Goal: Navigation & Orientation: Find specific page/section

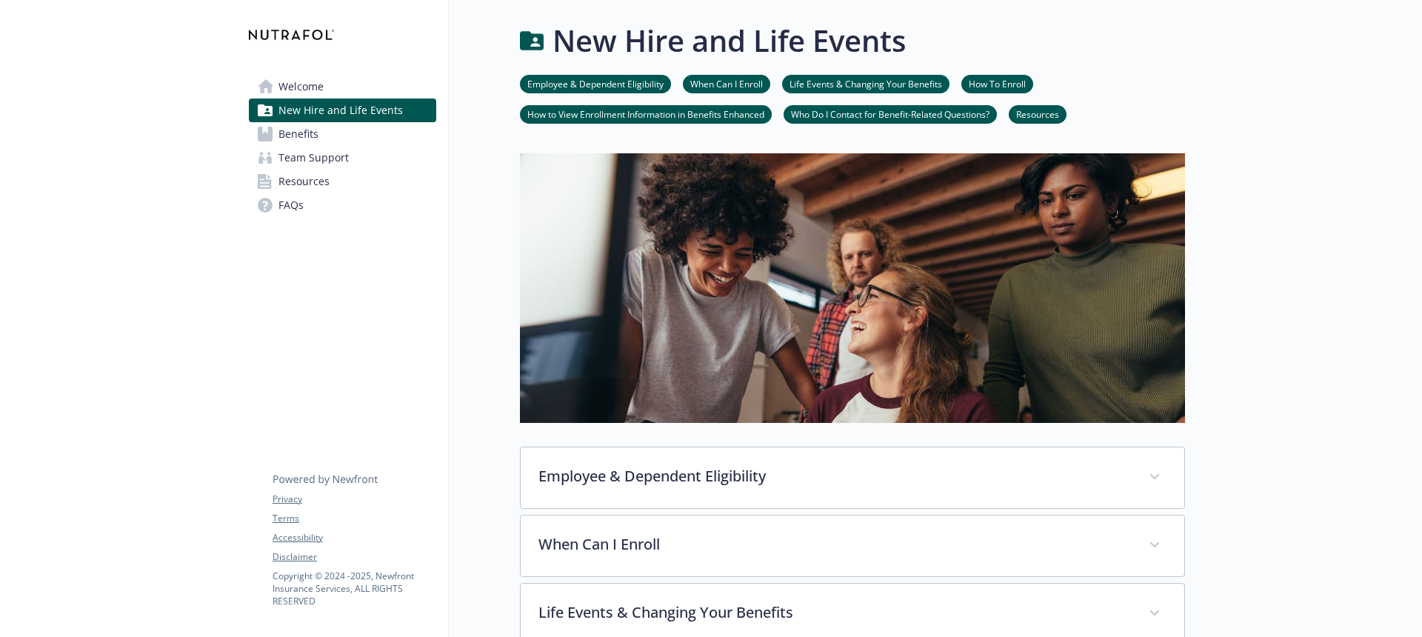
scroll to position [575, 0]
